Goal: Information Seeking & Learning: Learn about a topic

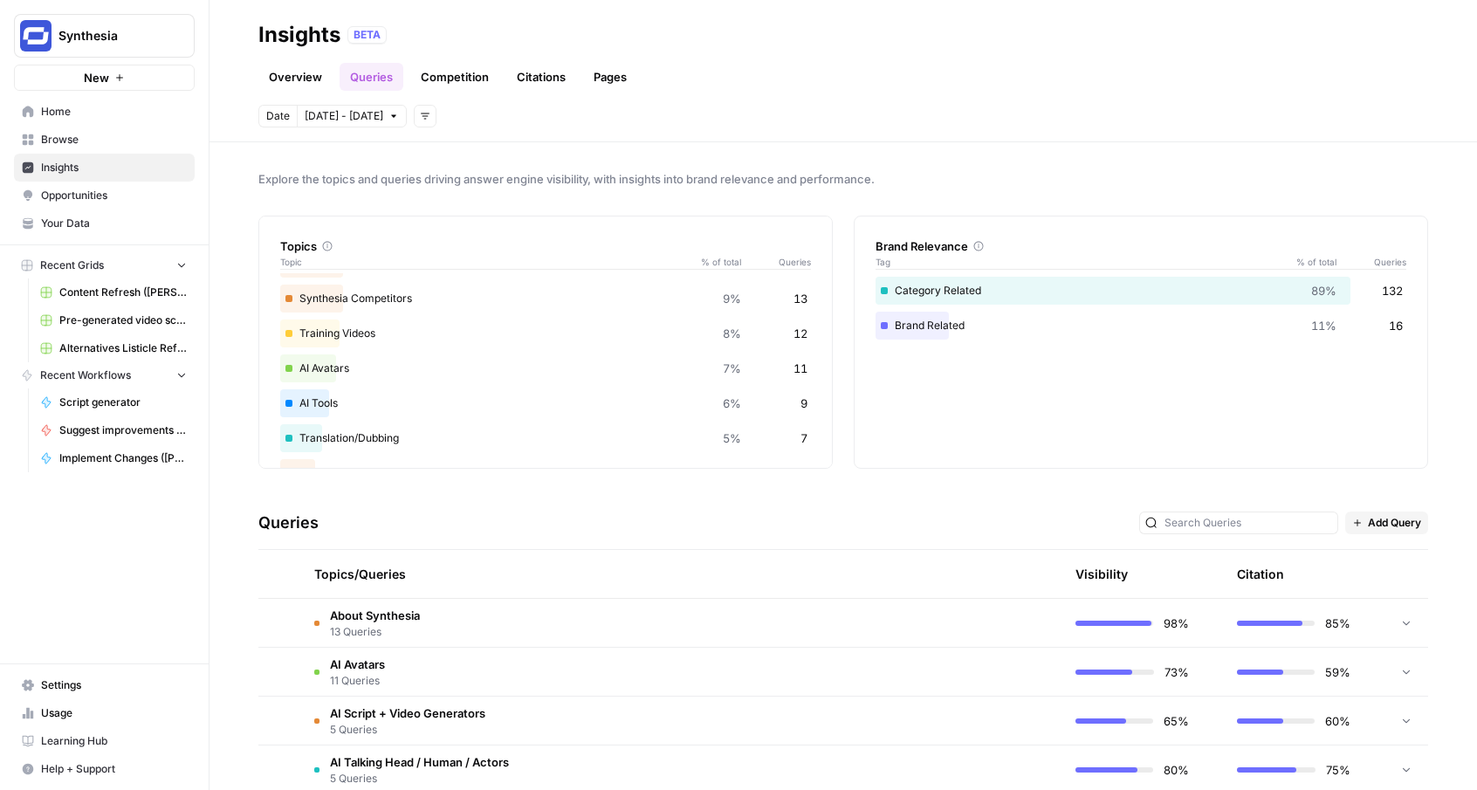
click at [616, 45] on div "Insights BETA" at bounding box center [842, 35] width 1169 height 28
click at [85, 198] on span "Opportunities" at bounding box center [114, 196] width 146 height 16
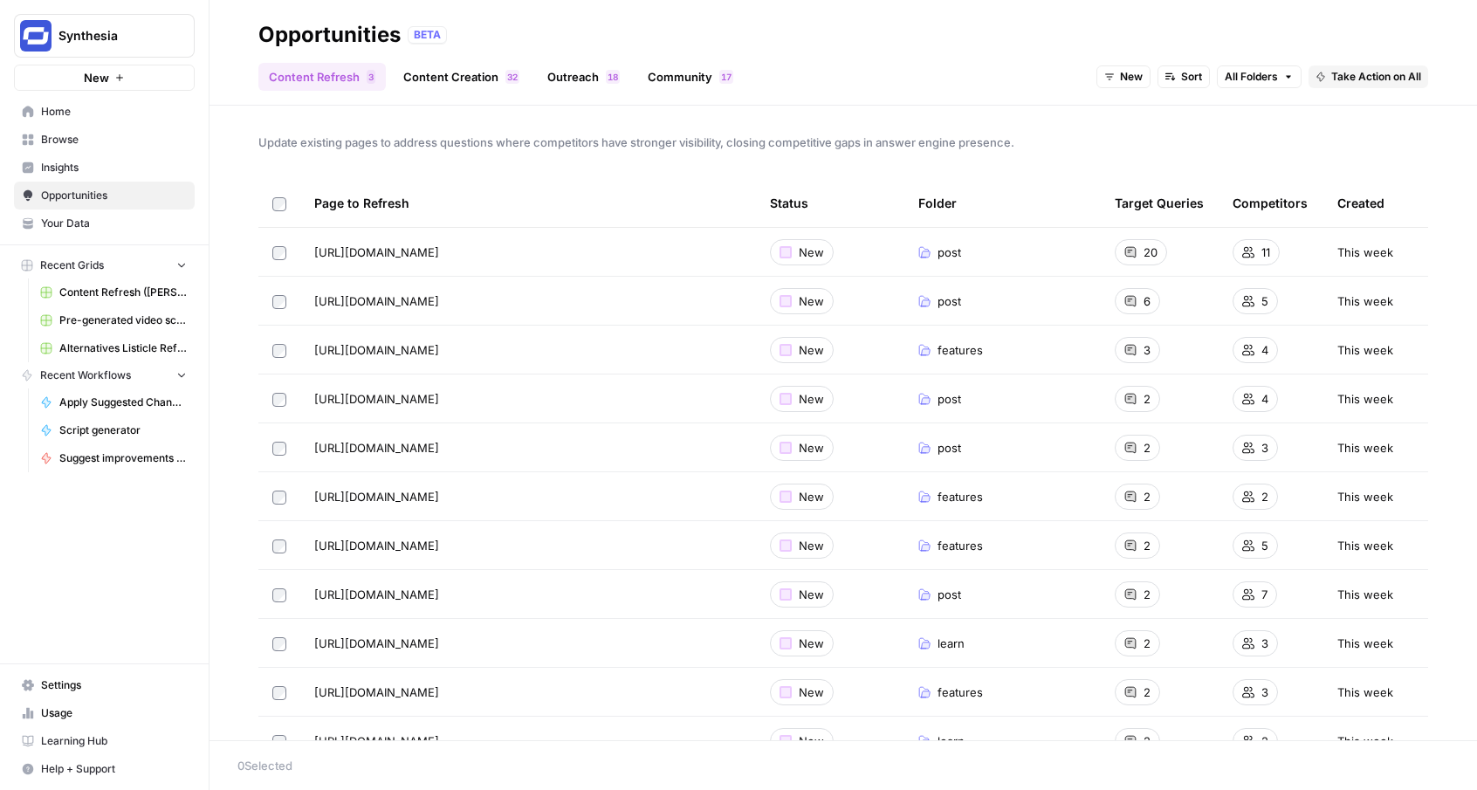
click at [84, 223] on span "Your Data" at bounding box center [114, 224] width 146 height 16
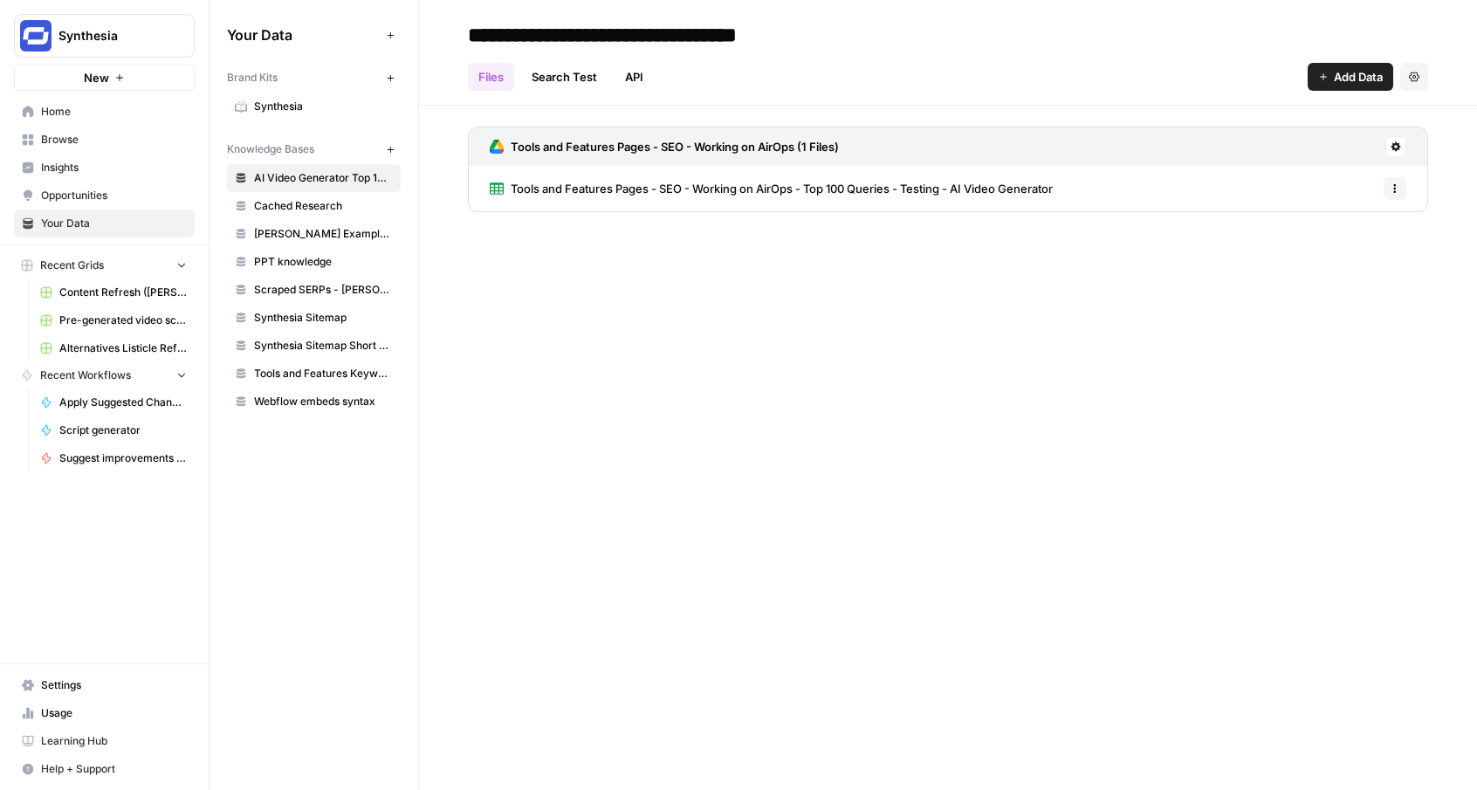
click at [93, 169] on span "Insights" at bounding box center [114, 168] width 146 height 16
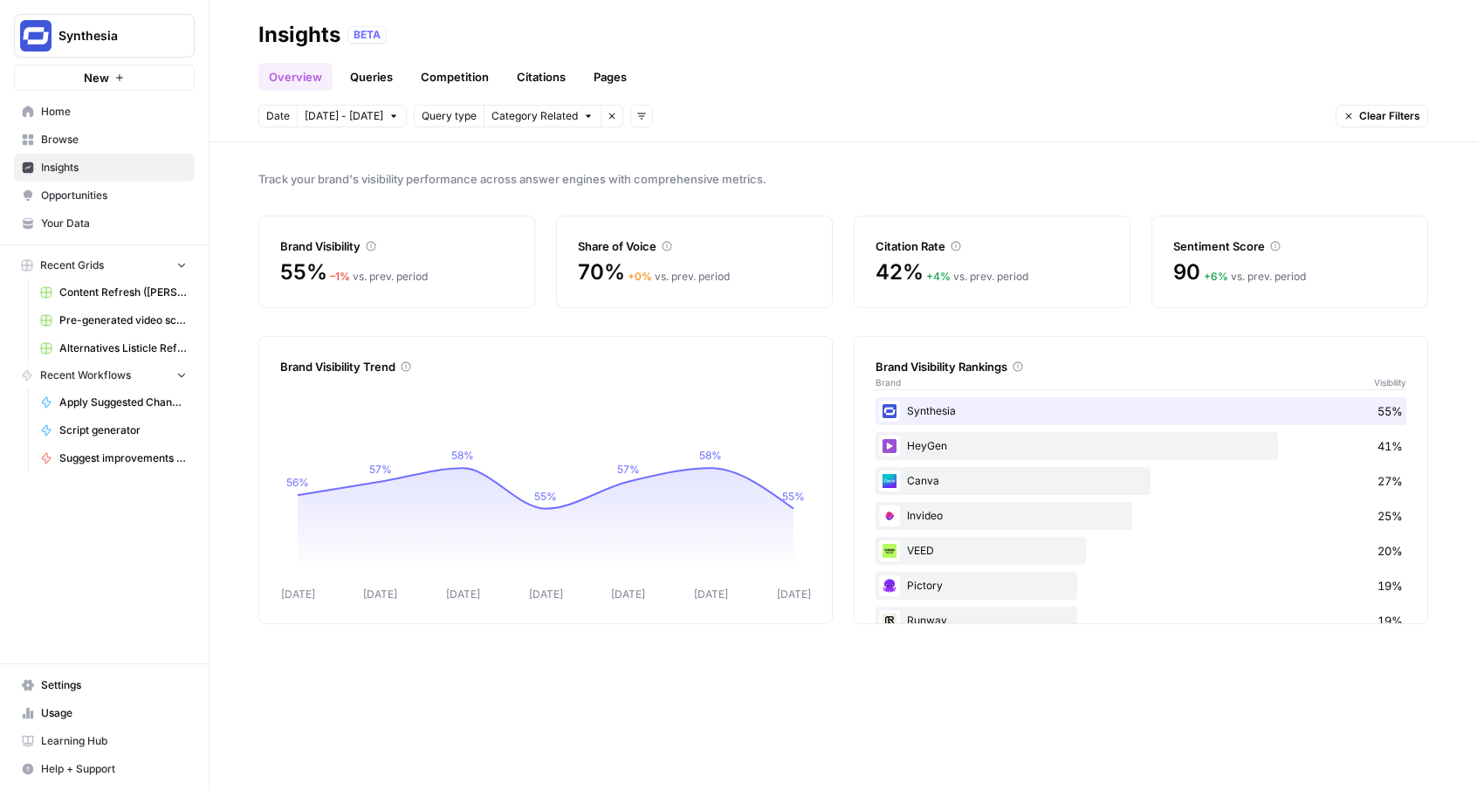
click at [370, 80] on link "Queries" at bounding box center [371, 77] width 64 height 28
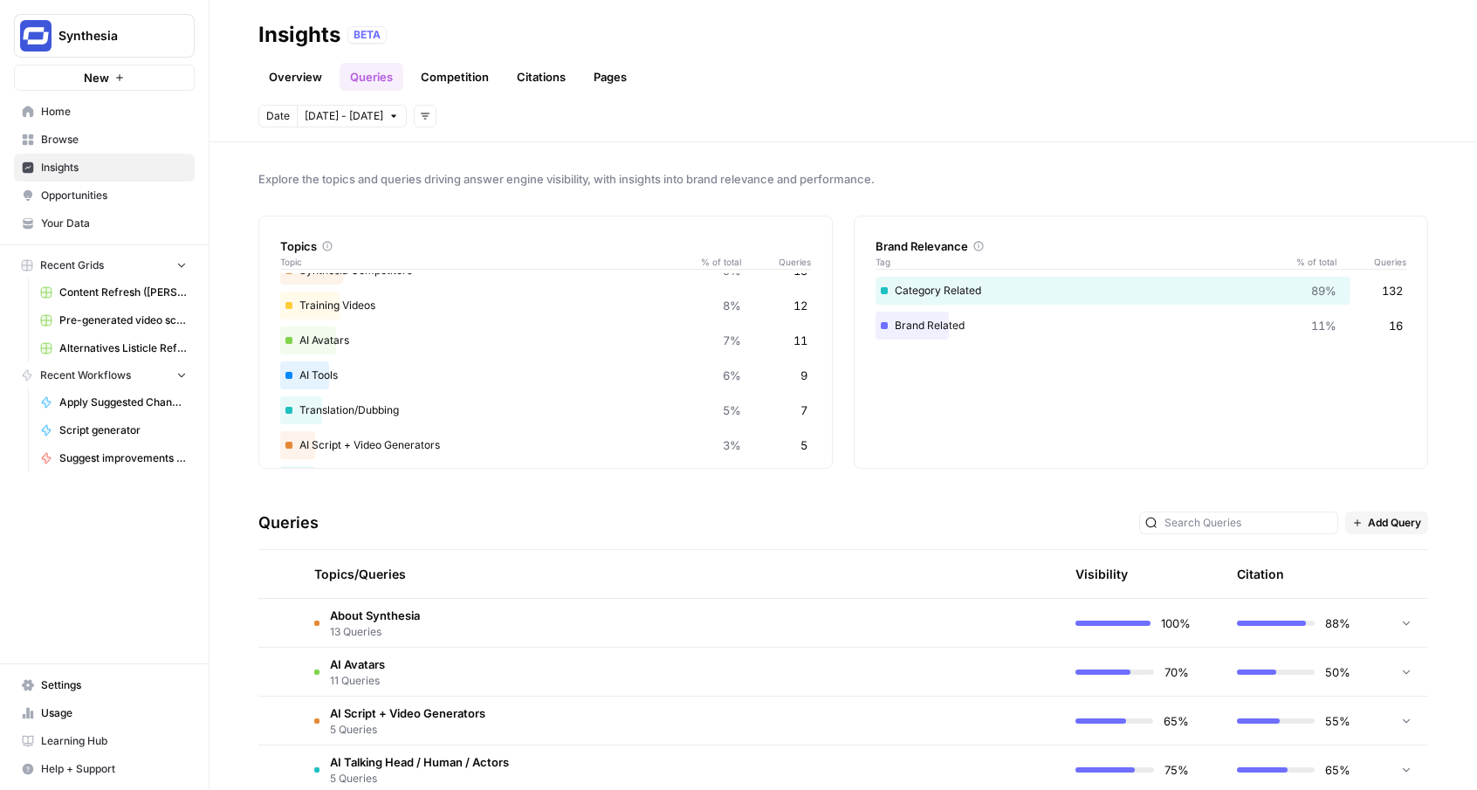
scroll to position [40, 0]
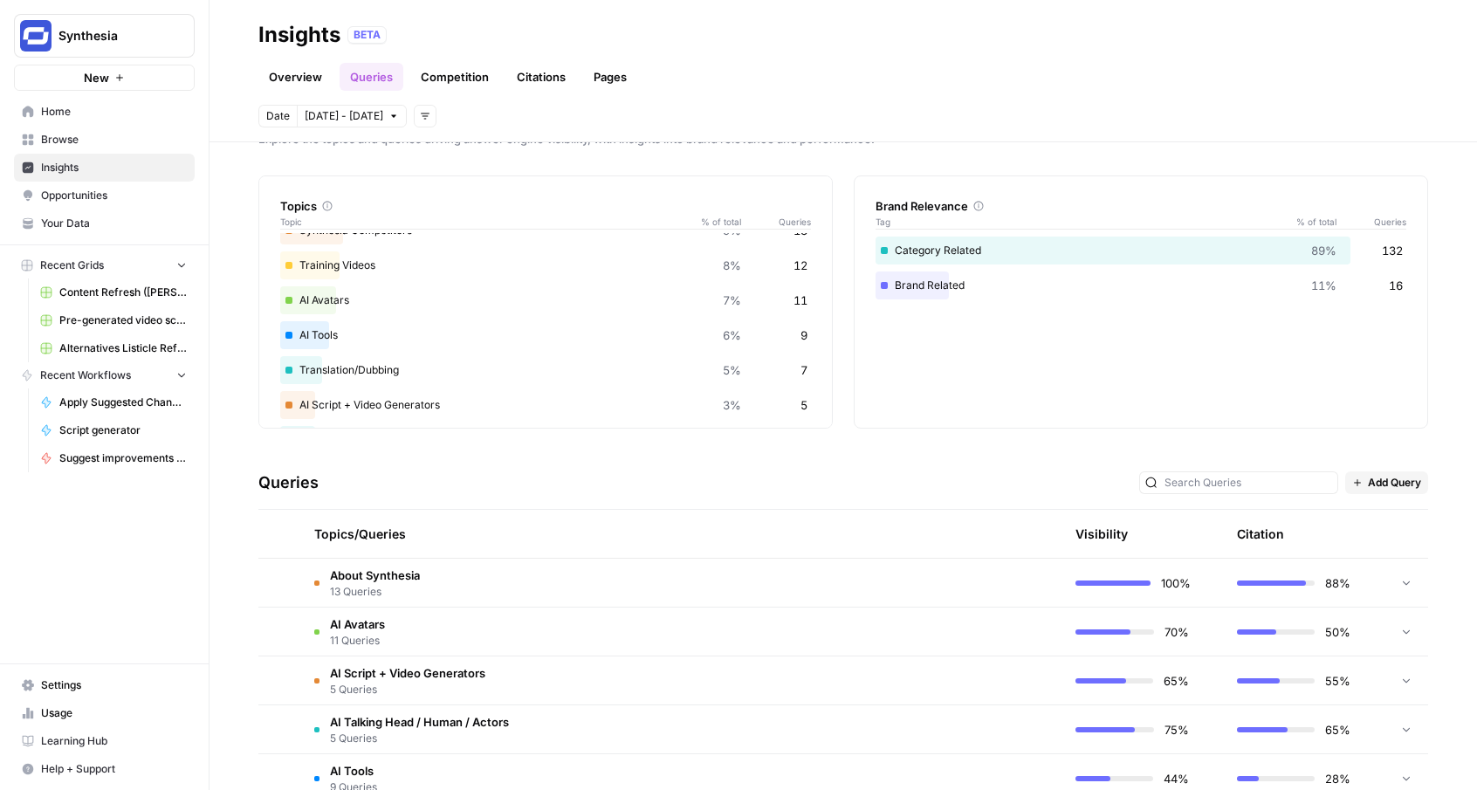
click at [524, 589] on td "About Synthesia 13 Queries" at bounding box center [597, 583] width 595 height 48
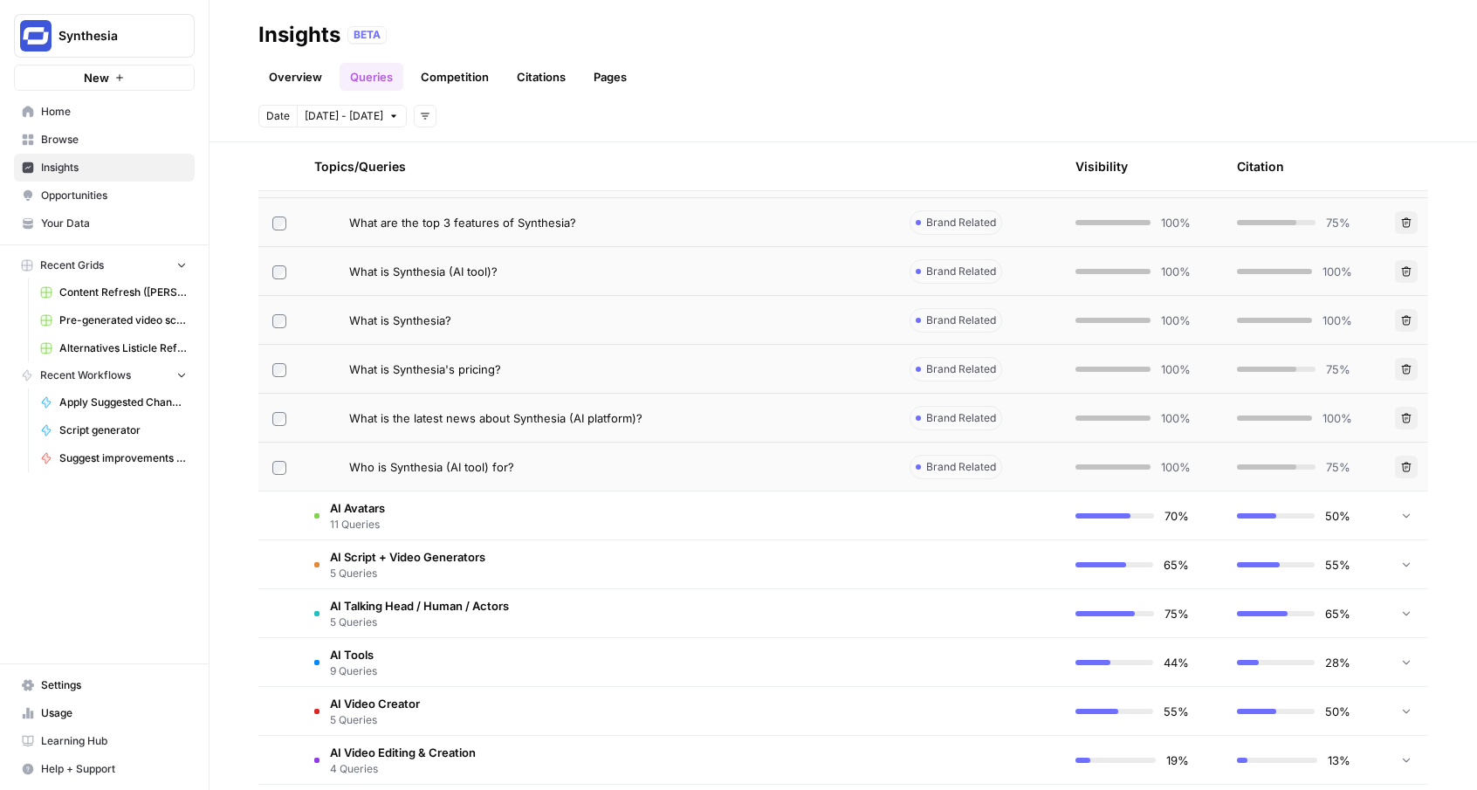
scroll to position [801, 0]
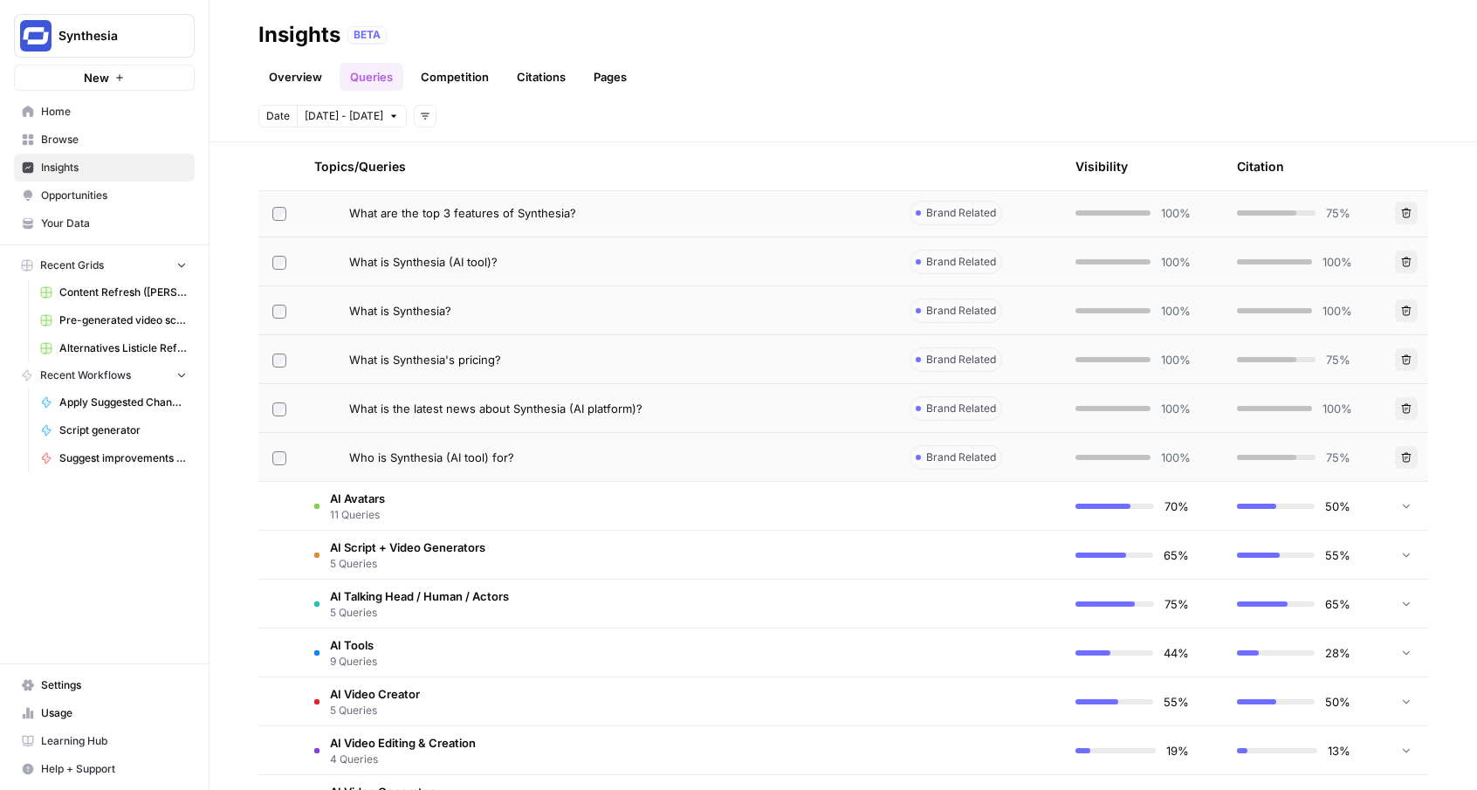
click at [521, 545] on td "AI Script + Video Generators 5 Queries" at bounding box center [597, 555] width 595 height 48
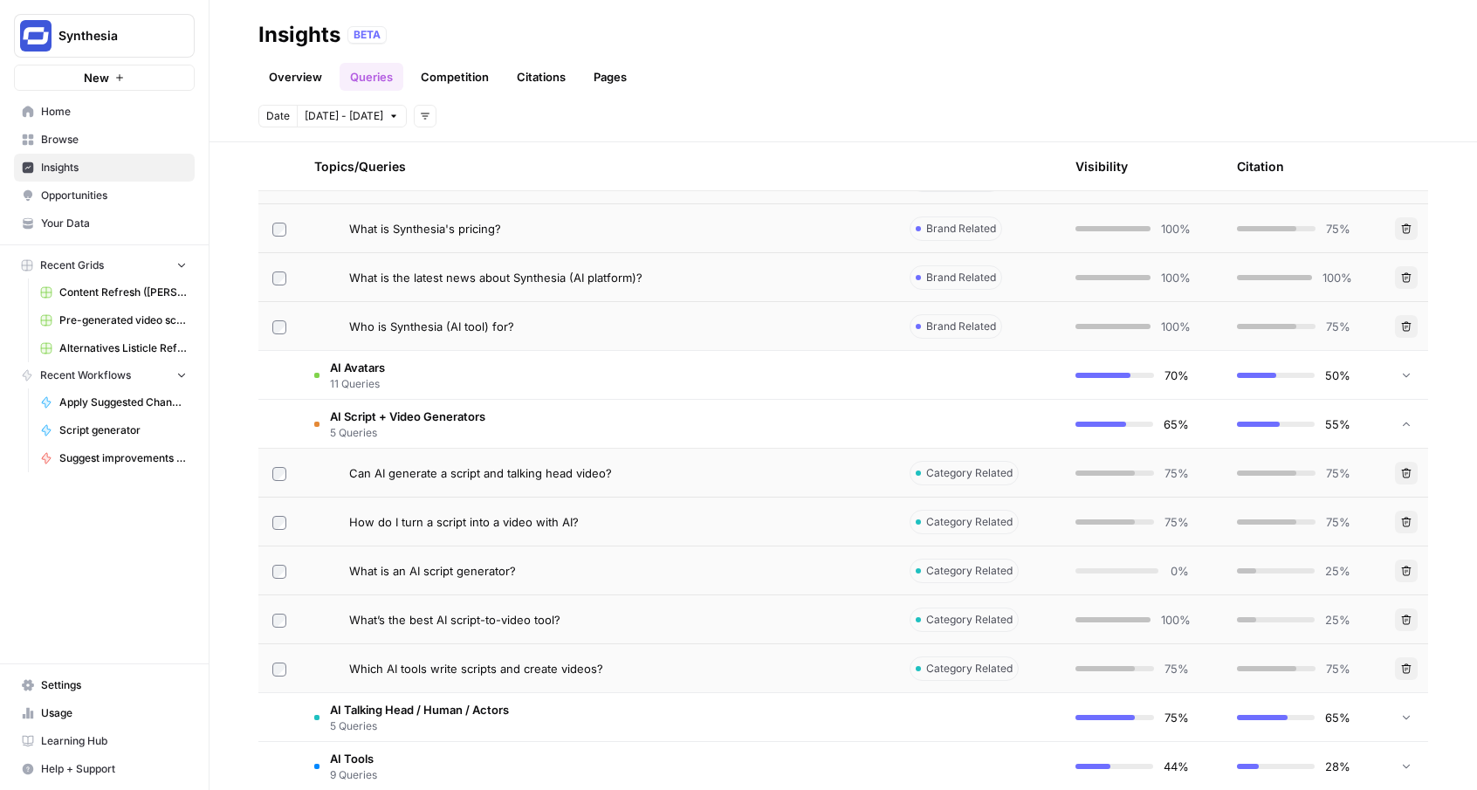
scroll to position [975, 0]
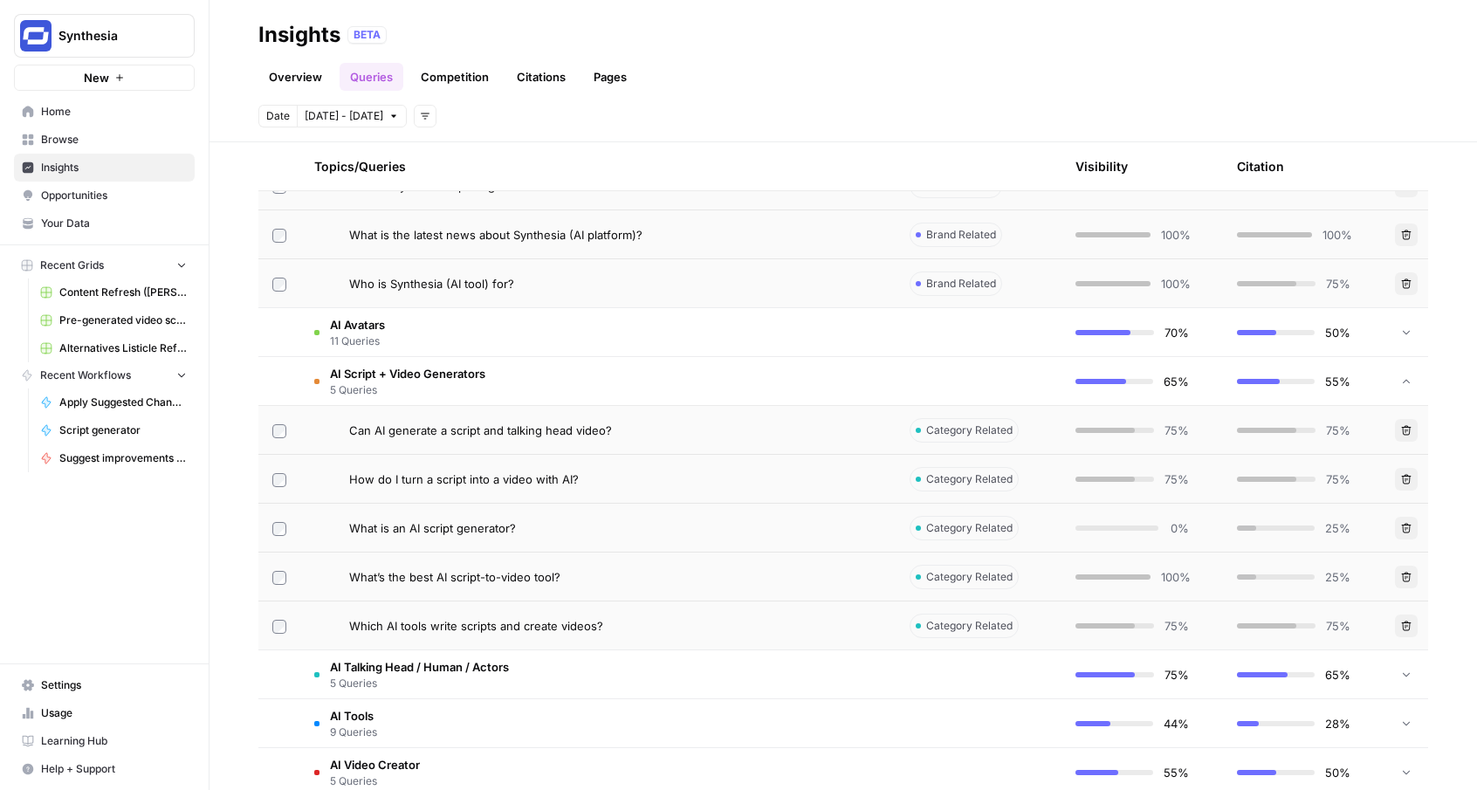
click at [522, 340] on td "AI Avatars 11 Queries" at bounding box center [597, 332] width 595 height 48
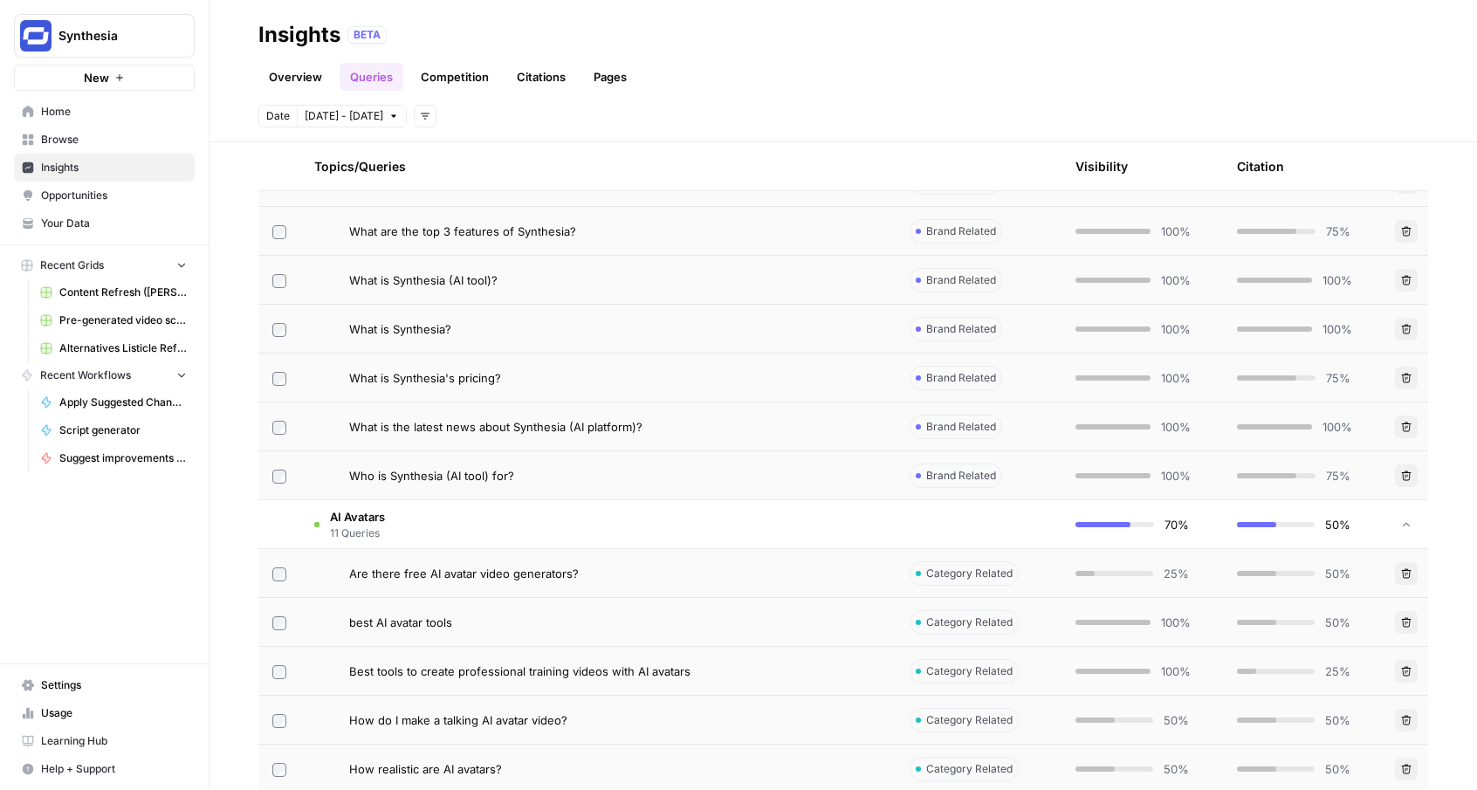
scroll to position [793, 0]
